Goal: Task Accomplishment & Management: Manage account settings

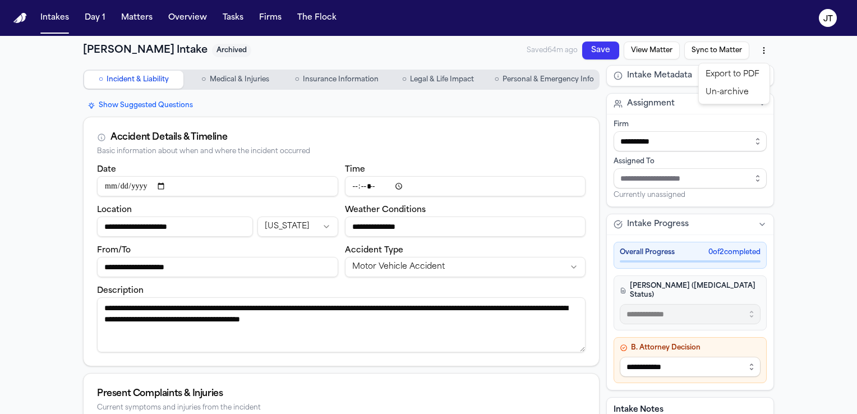
click at [130, 17] on html "**********" at bounding box center [428, 207] width 857 height 414
click at [142, 16] on button "Matters" at bounding box center [137, 18] width 40 height 20
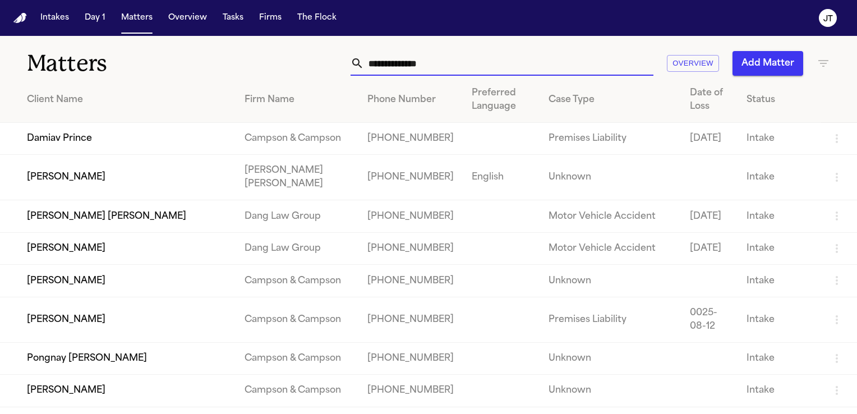
click at [401, 59] on input "text" at bounding box center [508, 63] width 289 height 25
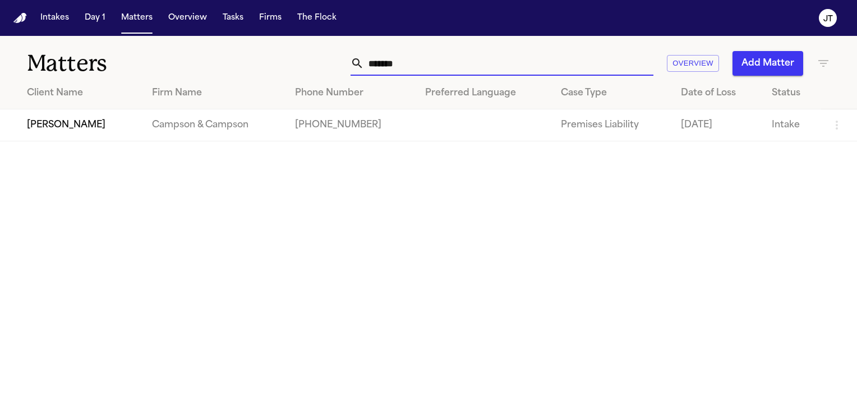
type input "*******"
click at [56, 123] on td "[PERSON_NAME]" at bounding box center [71, 125] width 143 height 32
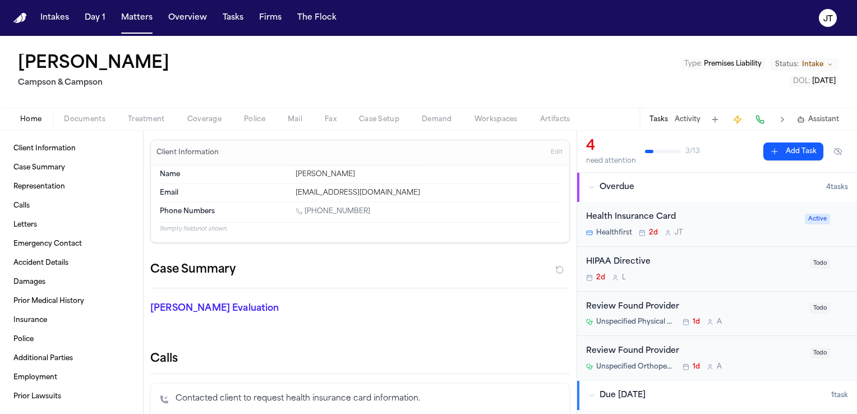
click at [79, 115] on span "Documents" at bounding box center [85, 119] width 42 height 9
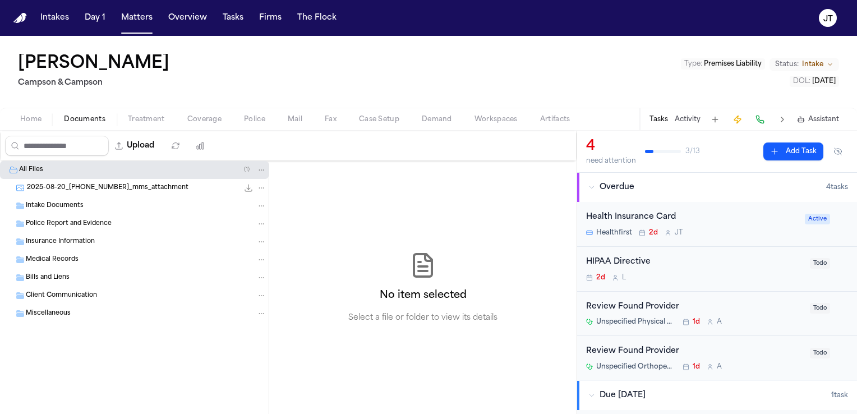
click at [16, 245] on icon "Folder: Insurance Information" at bounding box center [20, 241] width 9 height 9
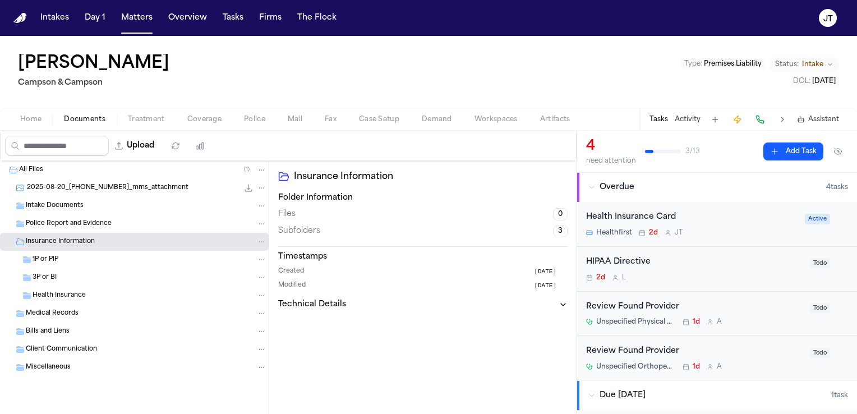
click at [45, 293] on span "Health Insurance" at bounding box center [59, 296] width 53 height 10
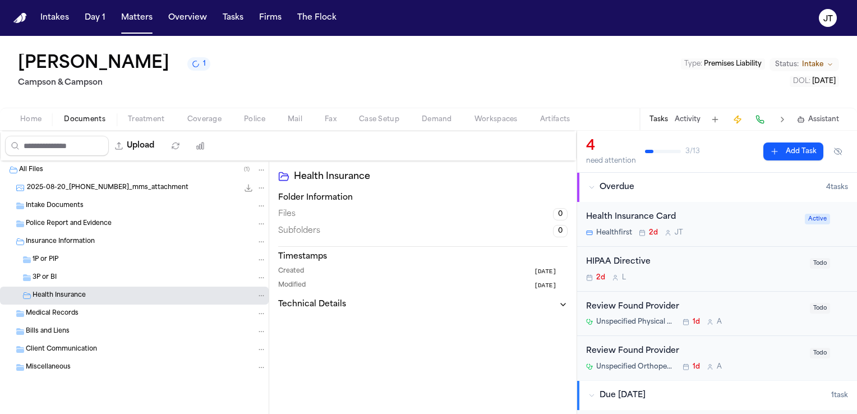
click at [119, 89] on h2 "Campson & Campson" at bounding box center [114, 82] width 192 height 13
click at [153, 146] on button "Upload" at bounding box center [135, 146] width 52 height 20
select select "**********"
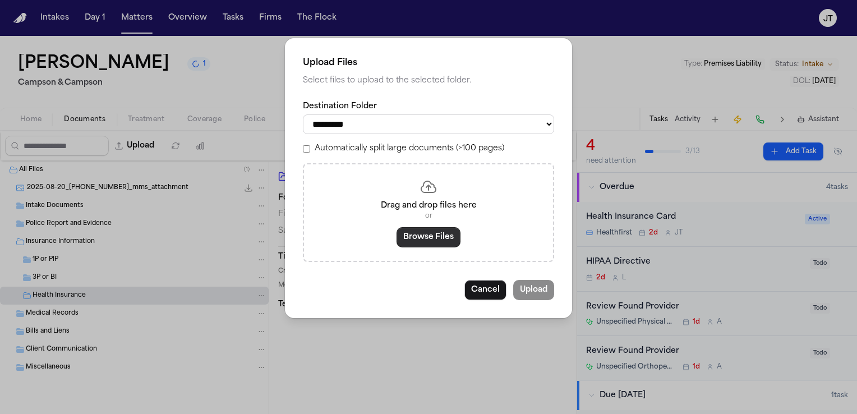
click at [424, 235] on button "Browse Files" at bounding box center [429, 237] width 64 height 20
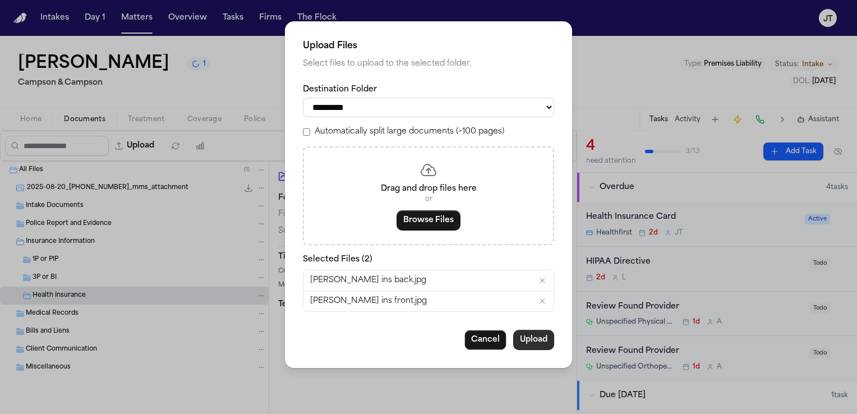
click at [530, 338] on button "Upload" at bounding box center [533, 340] width 41 height 20
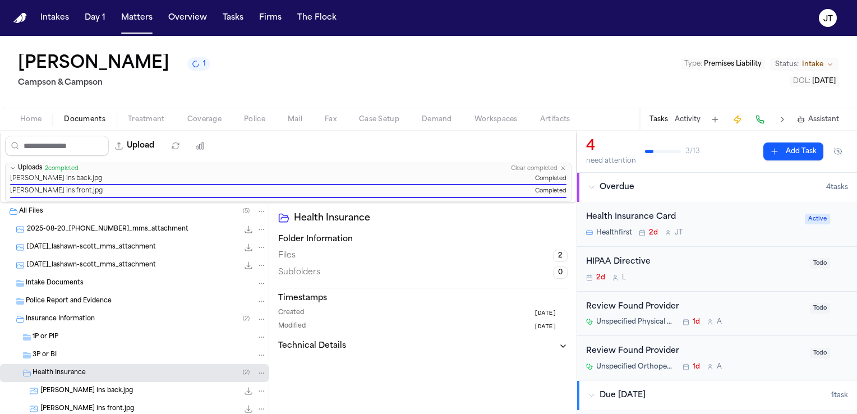
click at [808, 218] on span "Active" at bounding box center [817, 219] width 25 height 11
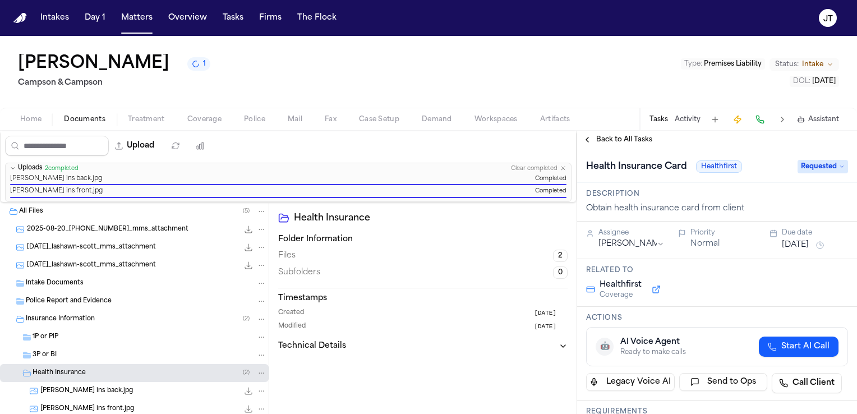
click at [811, 167] on span "Requested" at bounding box center [823, 166] width 50 height 13
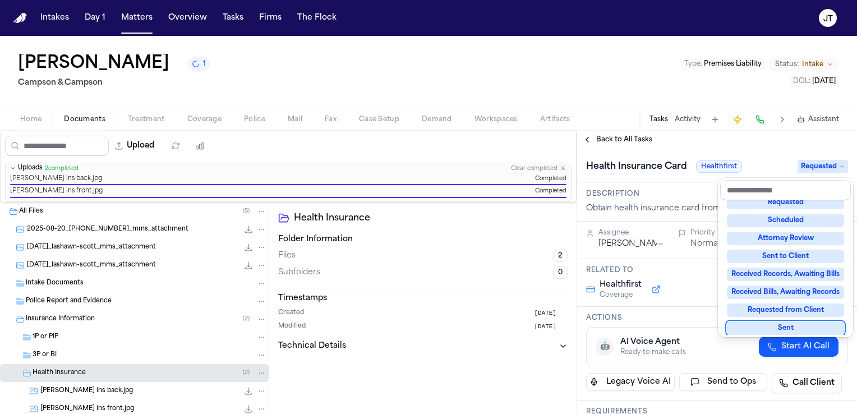
scroll to position [117, 0]
click at [768, 326] on div "Received" at bounding box center [785, 327] width 117 height 13
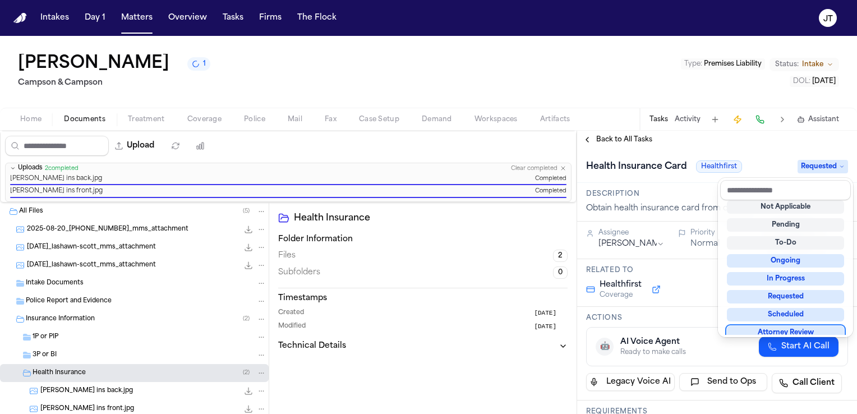
scroll to position [9, 0]
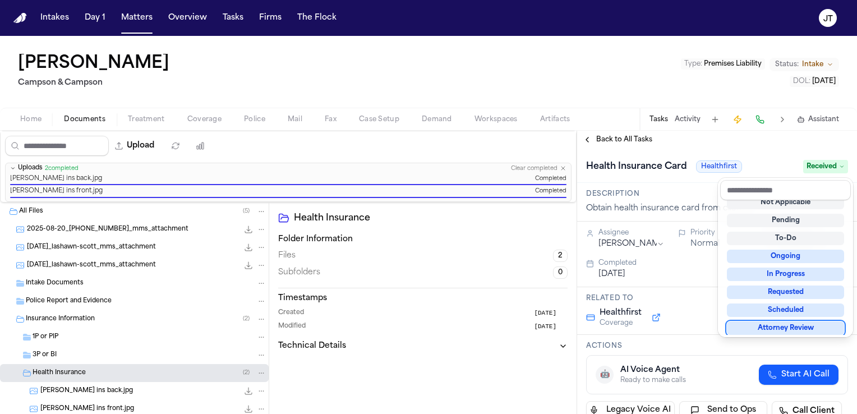
click at [27, 120] on div "[PERSON_NAME] & [PERSON_NAME] Type : Premises Liability Status: Intake DOL : [D…" at bounding box center [428, 225] width 857 height 378
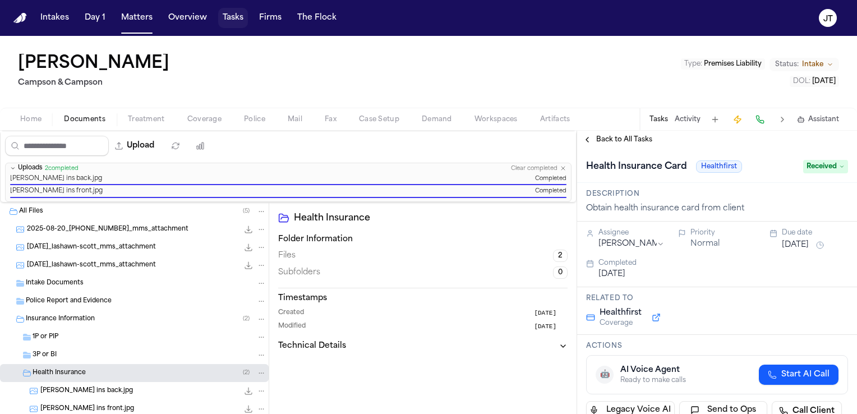
click at [235, 15] on button "Tasks" at bounding box center [233, 18] width 30 height 20
